Goal: Find specific page/section: Find specific page/section

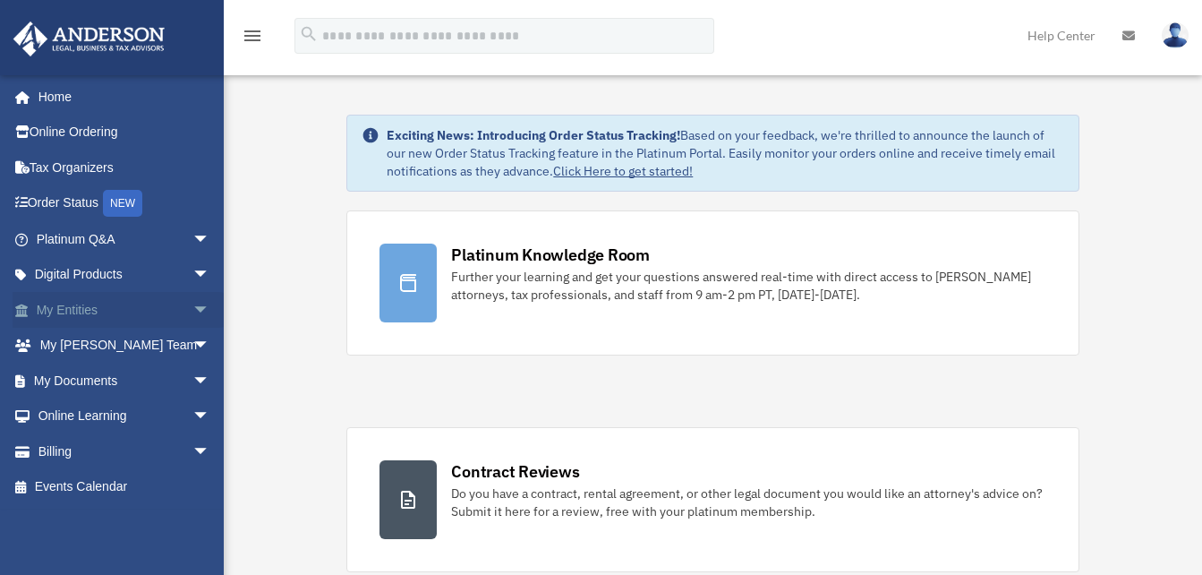
click at [168, 305] on link "My Entities arrow_drop_down" at bounding box center [125, 310] width 225 height 36
click at [193, 308] on span "arrow_drop_down" at bounding box center [211, 310] width 36 height 37
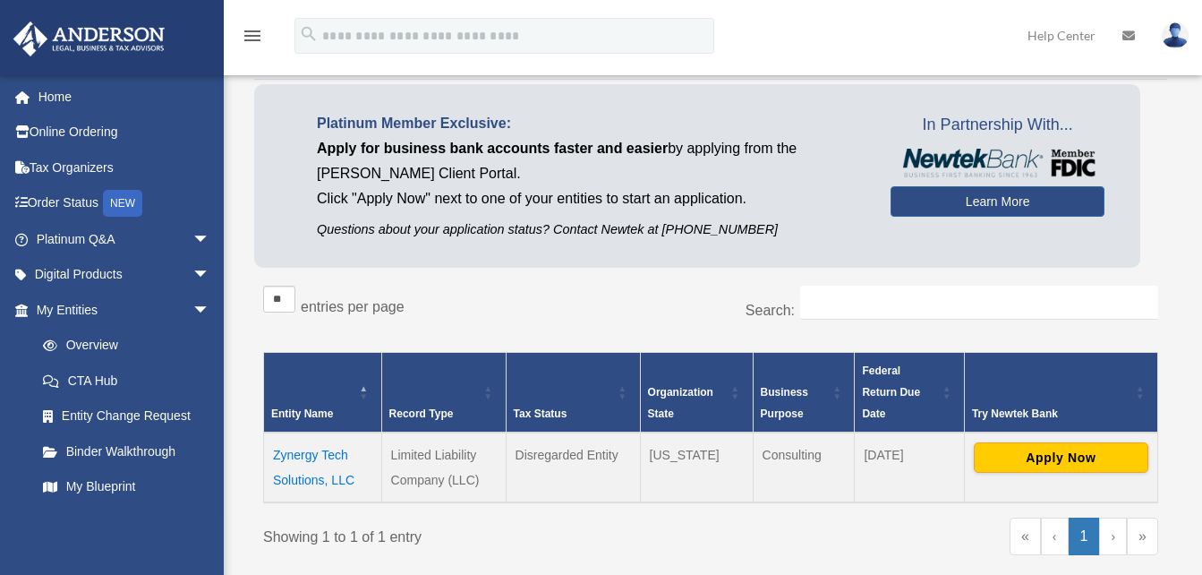
scroll to position [179, 0]
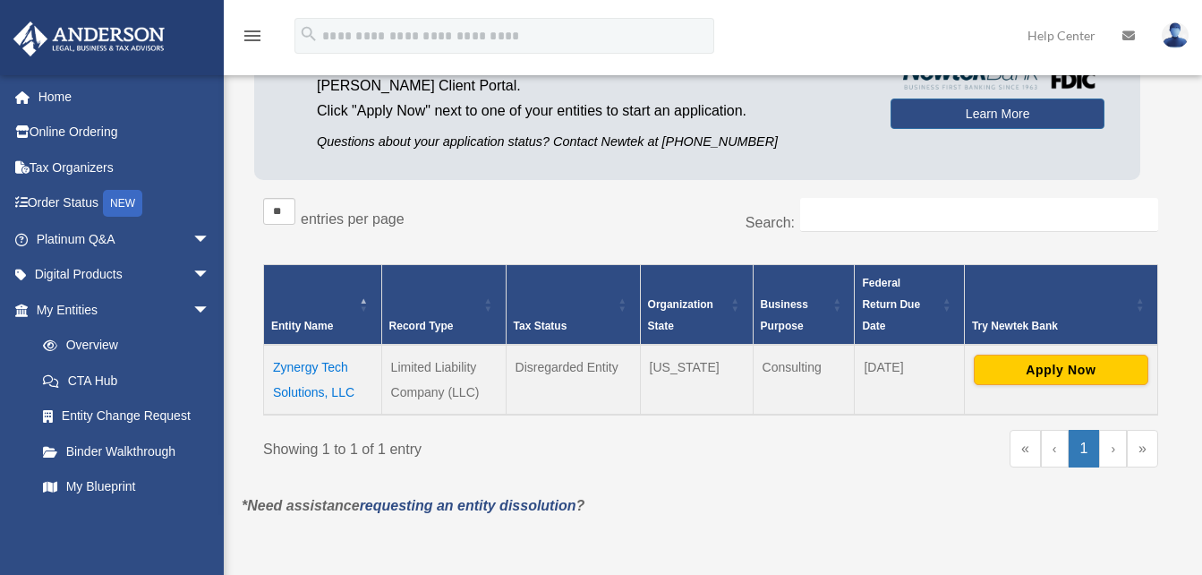
click at [321, 371] on td "Zynergy Tech Solutions, LLC" at bounding box center [323, 380] width 118 height 70
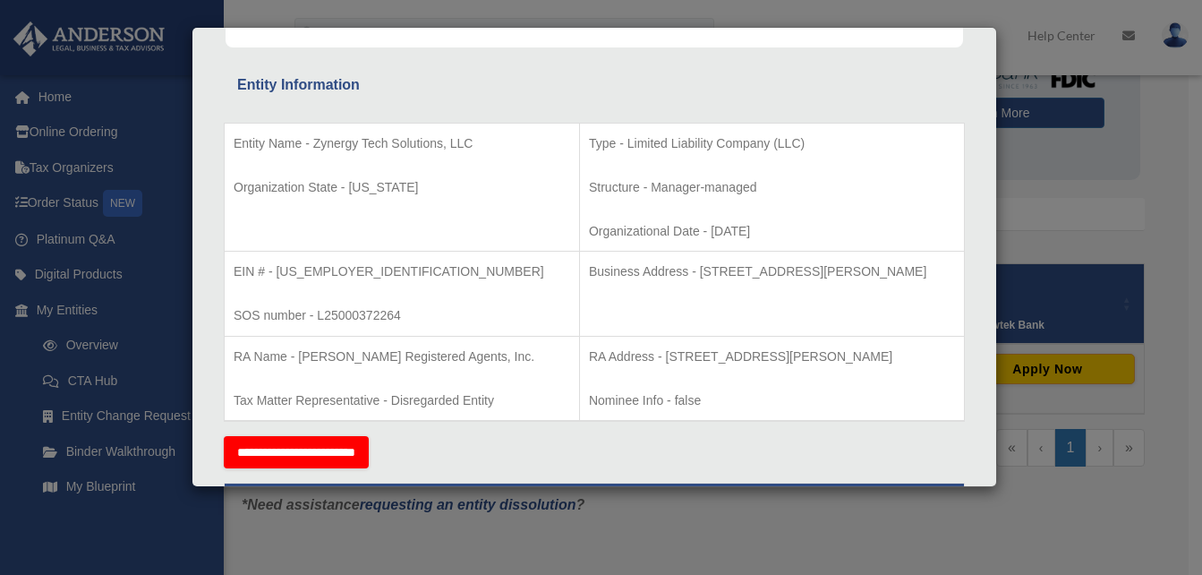
scroll to position [298, 0]
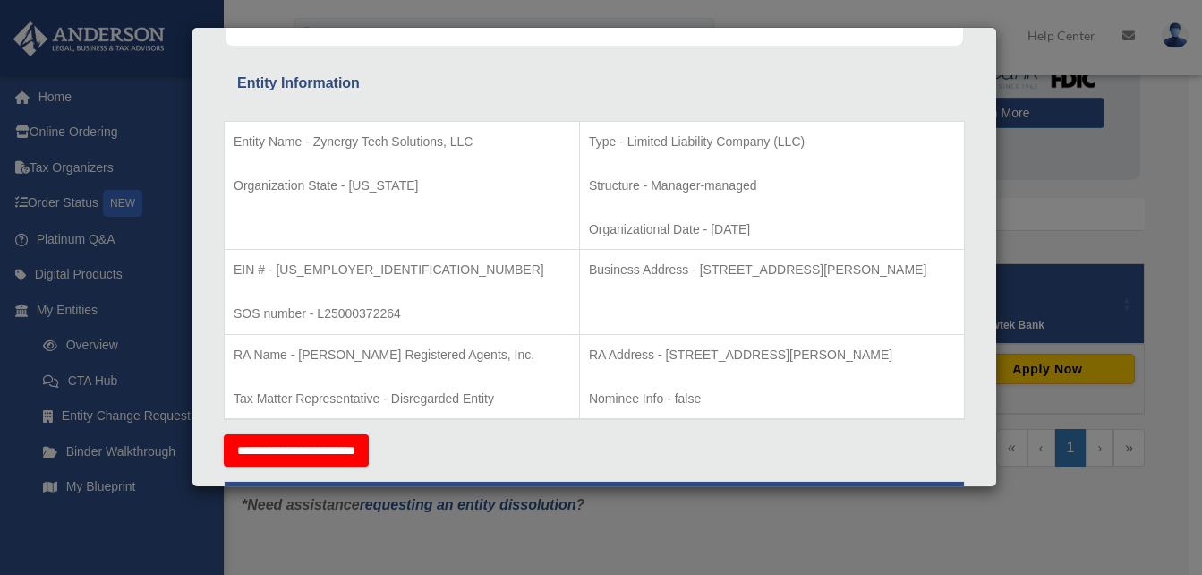
click at [720, 541] on div "Details × Articles Sent Organizational Date" at bounding box center [601, 287] width 1202 height 575
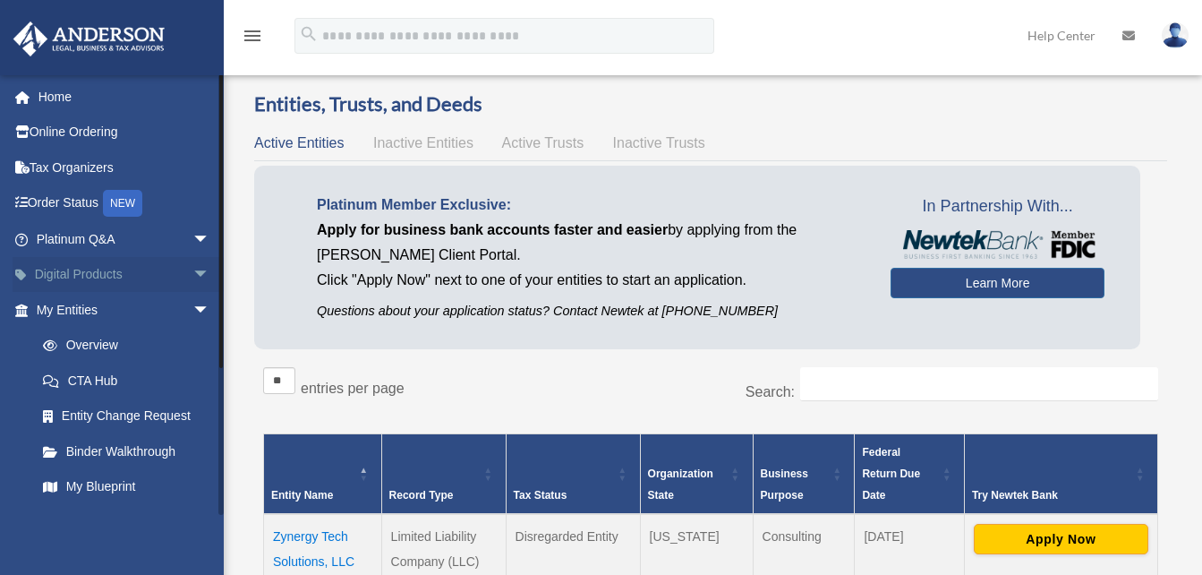
scroll to position [0, 0]
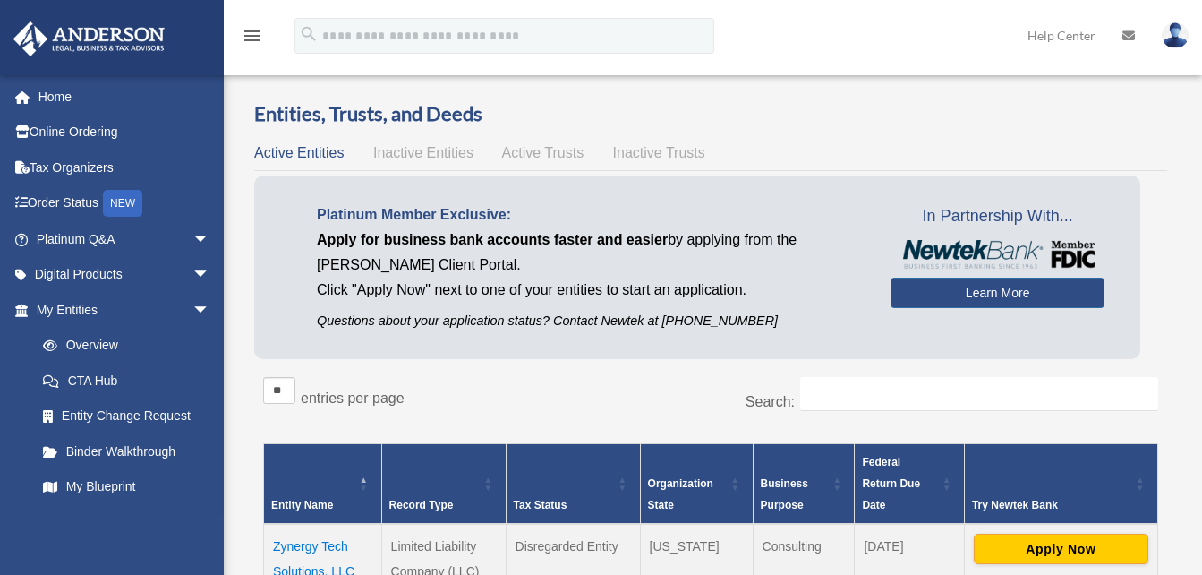
click at [442, 152] on span "Inactive Entities" at bounding box center [423, 152] width 100 height 15
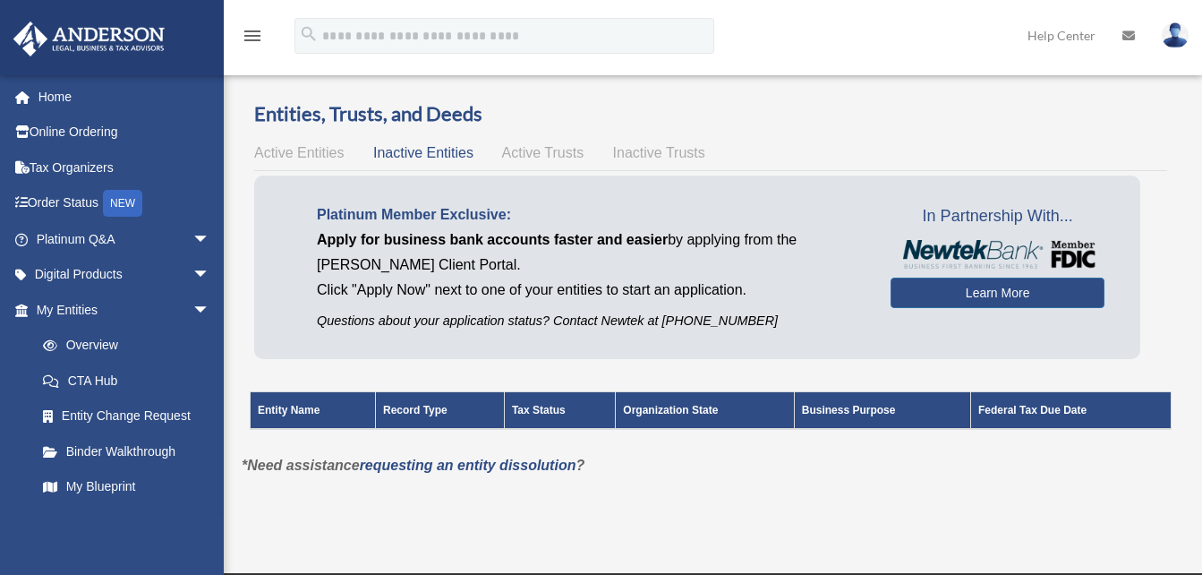
click at [522, 151] on span "Active Trusts" at bounding box center [543, 152] width 82 height 15
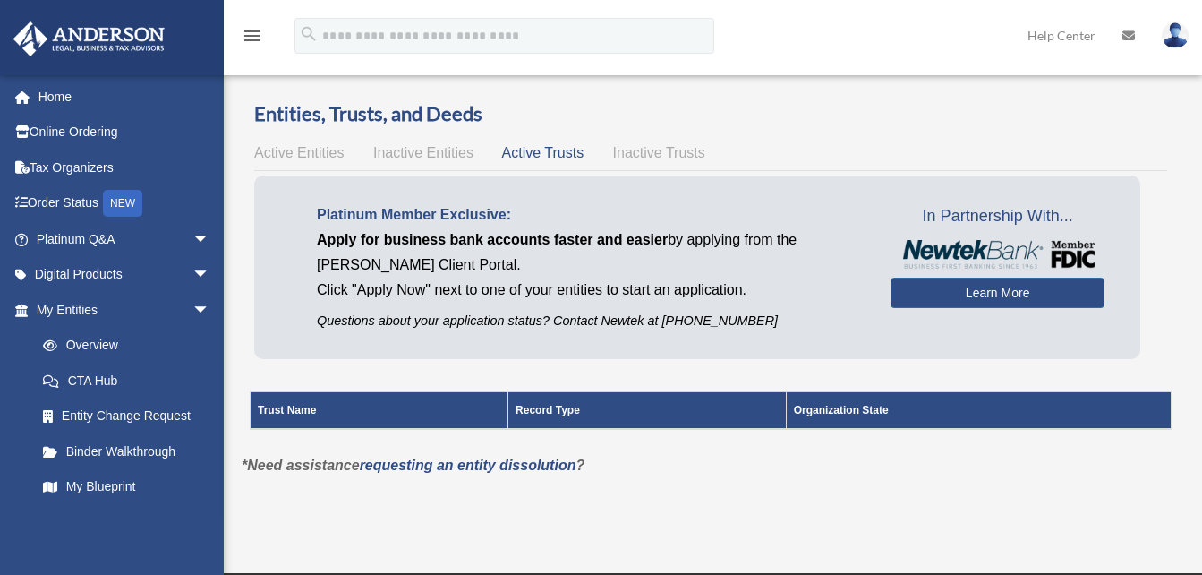
click at [649, 155] on span "Inactive Trusts" at bounding box center [659, 152] width 92 height 15
